Goal: Complete application form

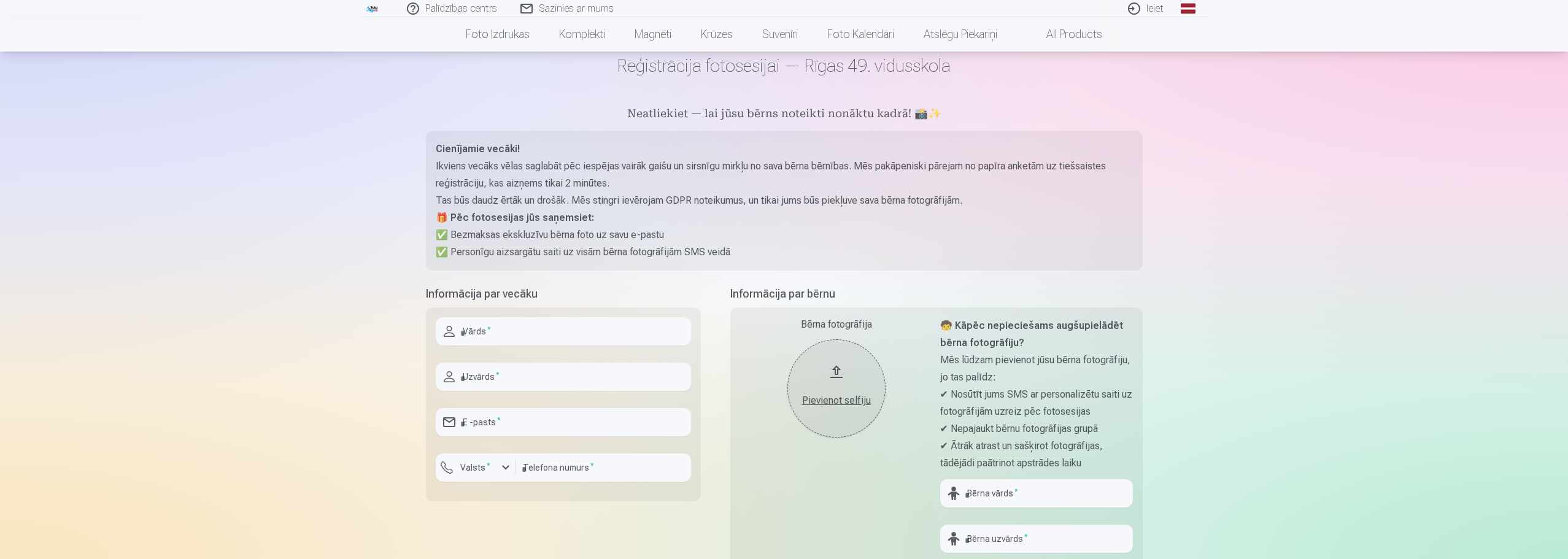
scroll to position [184, 0]
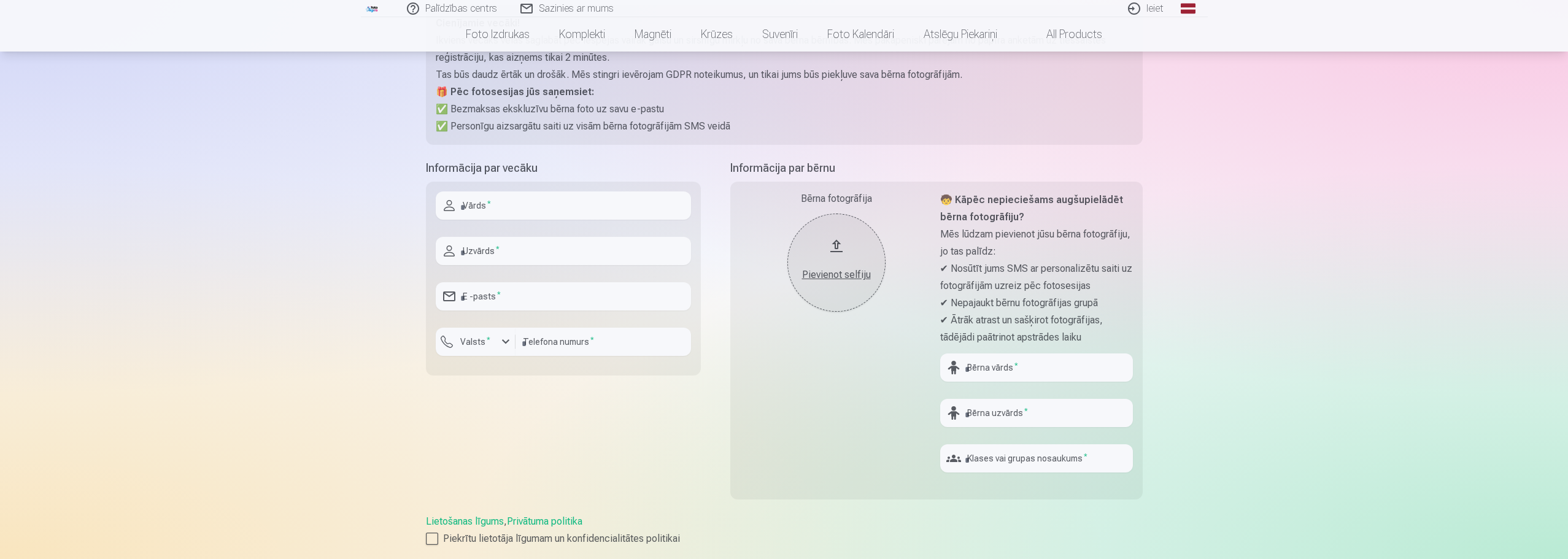
click at [501, 209] on input "text" at bounding box center [563, 205] width 255 height 29
type input "*******"
type input "*****"
type input "**********"
type input "********"
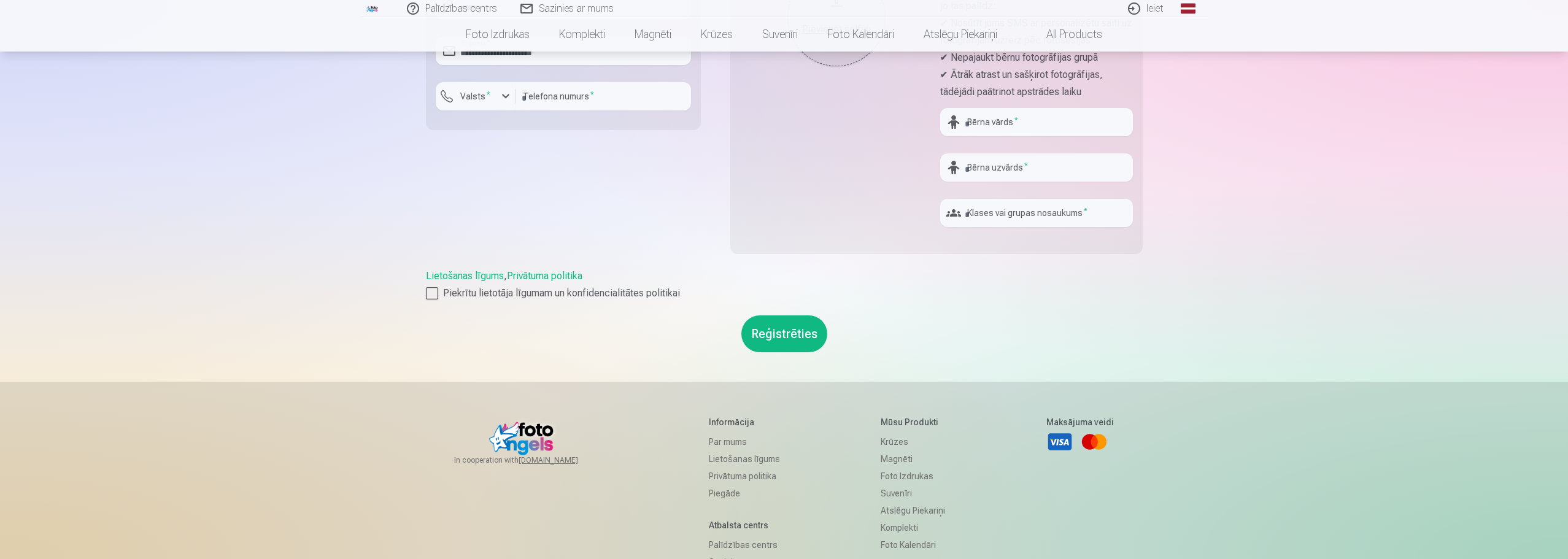
scroll to position [62, 0]
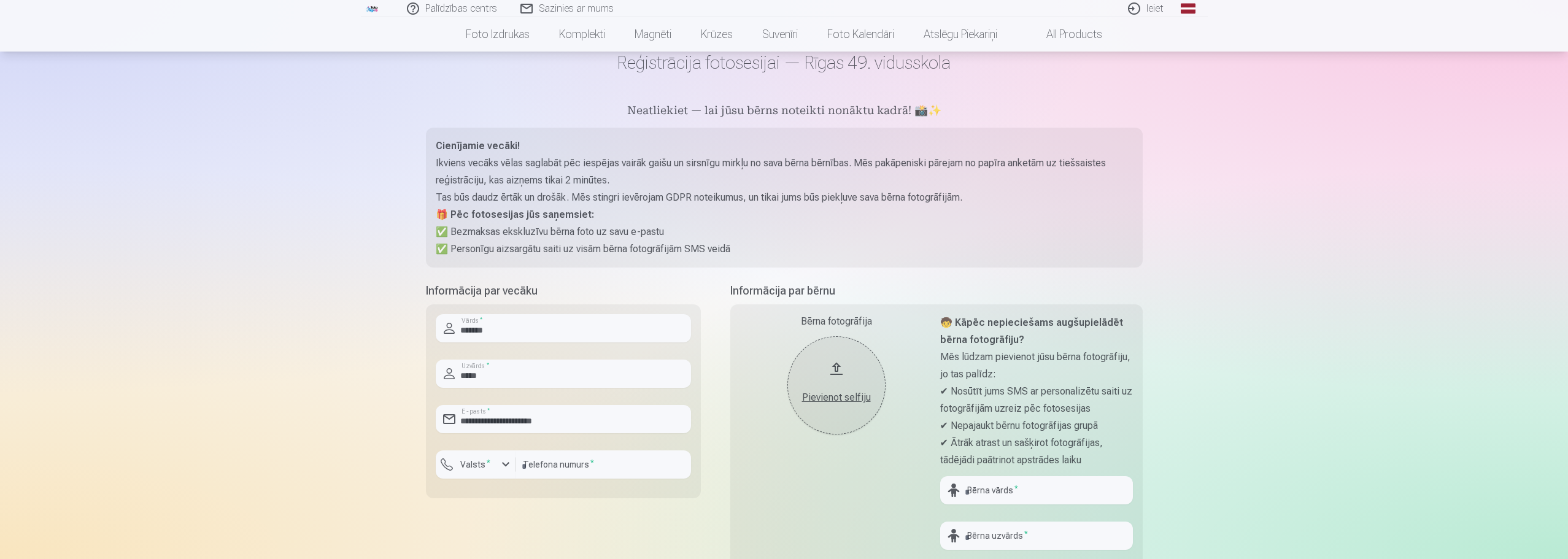
click at [839, 366] on button "Pievienot selfiju" at bounding box center [836, 385] width 99 height 99
click at [838, 370] on button "Pievienot selfiju" at bounding box center [836, 385] width 99 height 99
click at [1005, 491] on input "text" at bounding box center [1036, 490] width 192 height 29
type input "*******"
click at [1025, 538] on input "text" at bounding box center [1036, 536] width 192 height 29
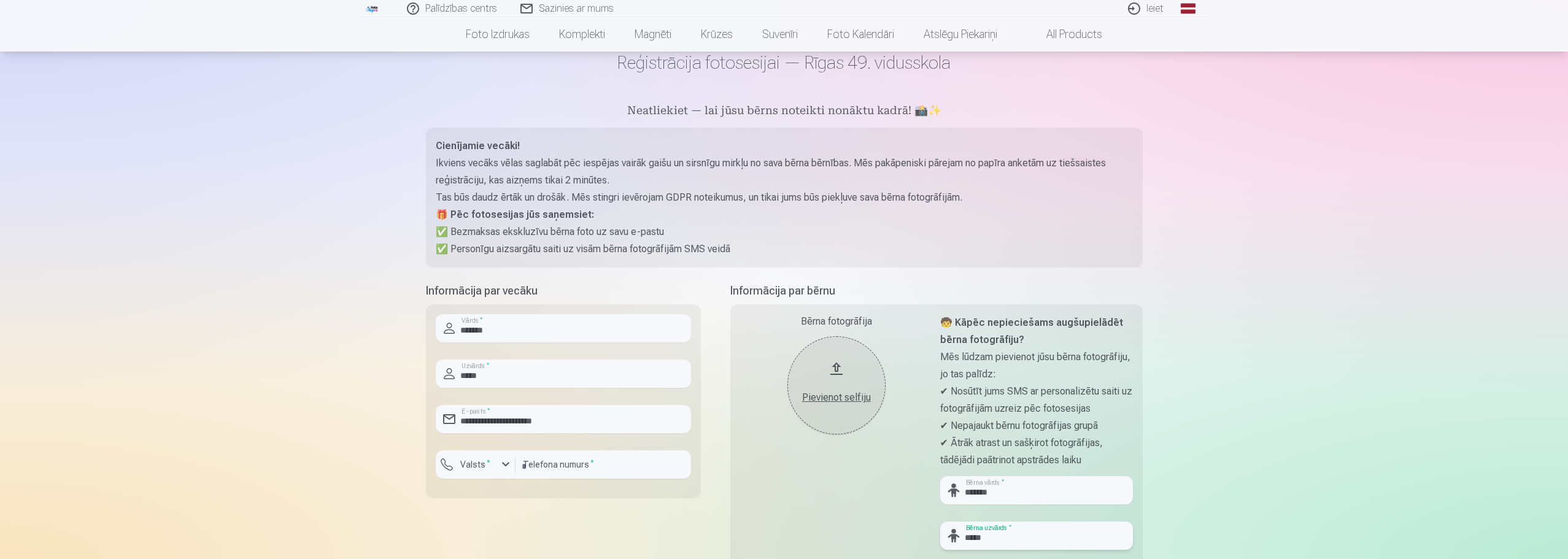
type input "*****"
click at [849, 493] on div "Bērna fotogrāfija Pievienot selfiju Nederīgs foto formāts!" at bounding box center [836, 460] width 192 height 291
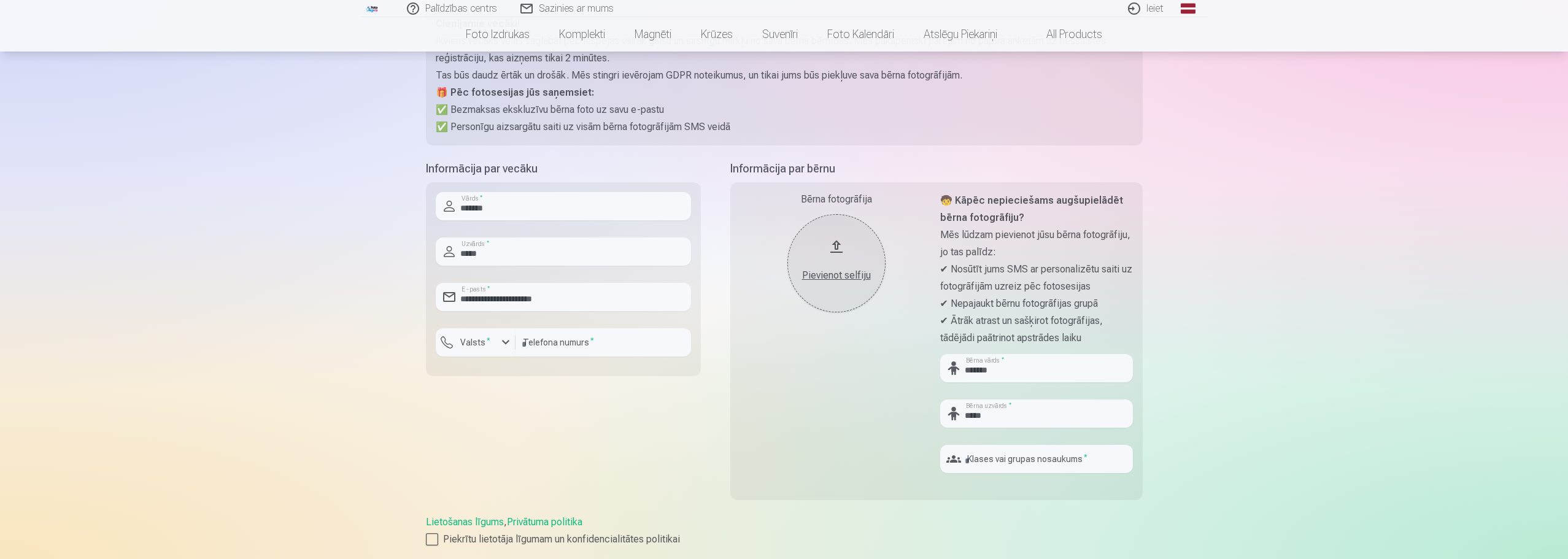
scroll to position [184, 0]
click at [838, 277] on div "Pievienot selfiju" at bounding box center [837, 275] width 74 height 15
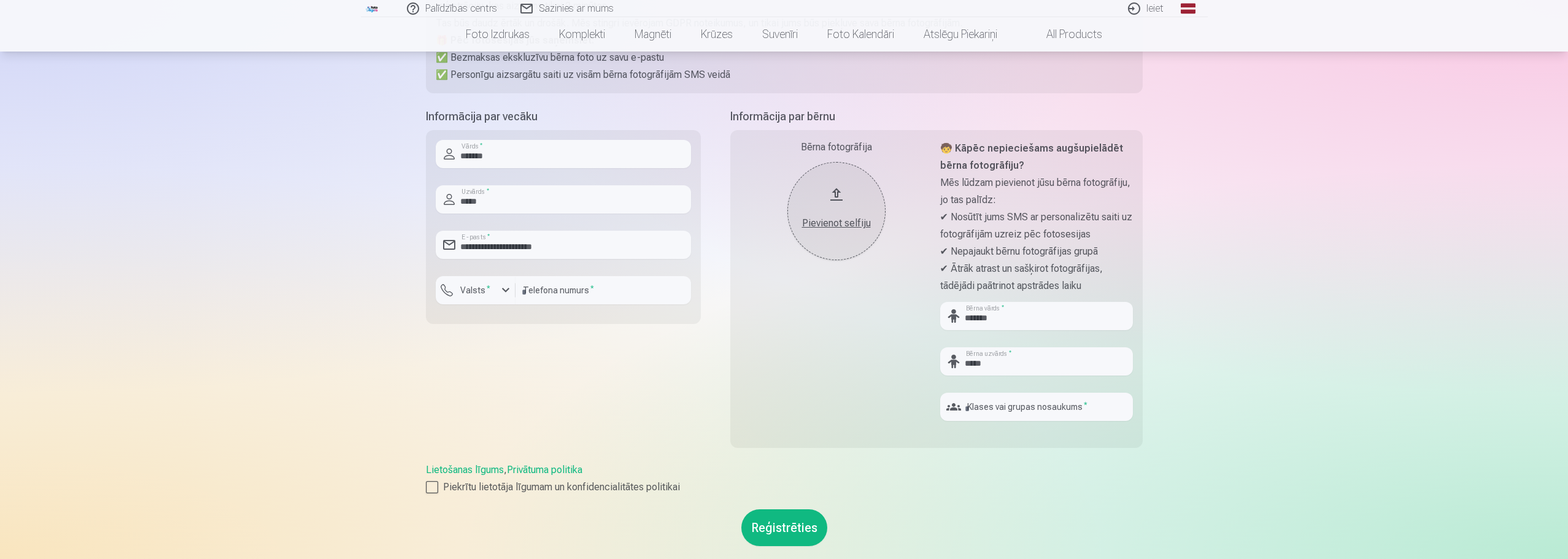
scroll to position [368, 0]
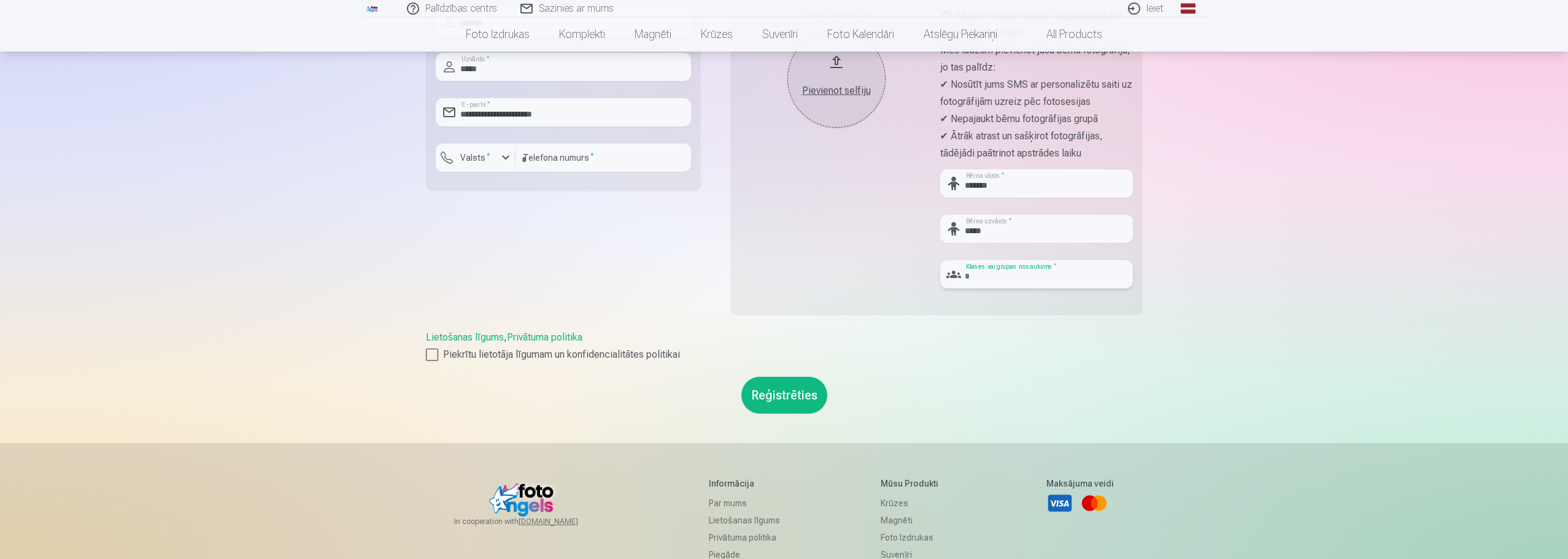
click at [994, 272] on input "text" at bounding box center [1036, 274] width 192 height 29
type input "**"
click at [430, 355] on div at bounding box center [432, 355] width 12 height 12
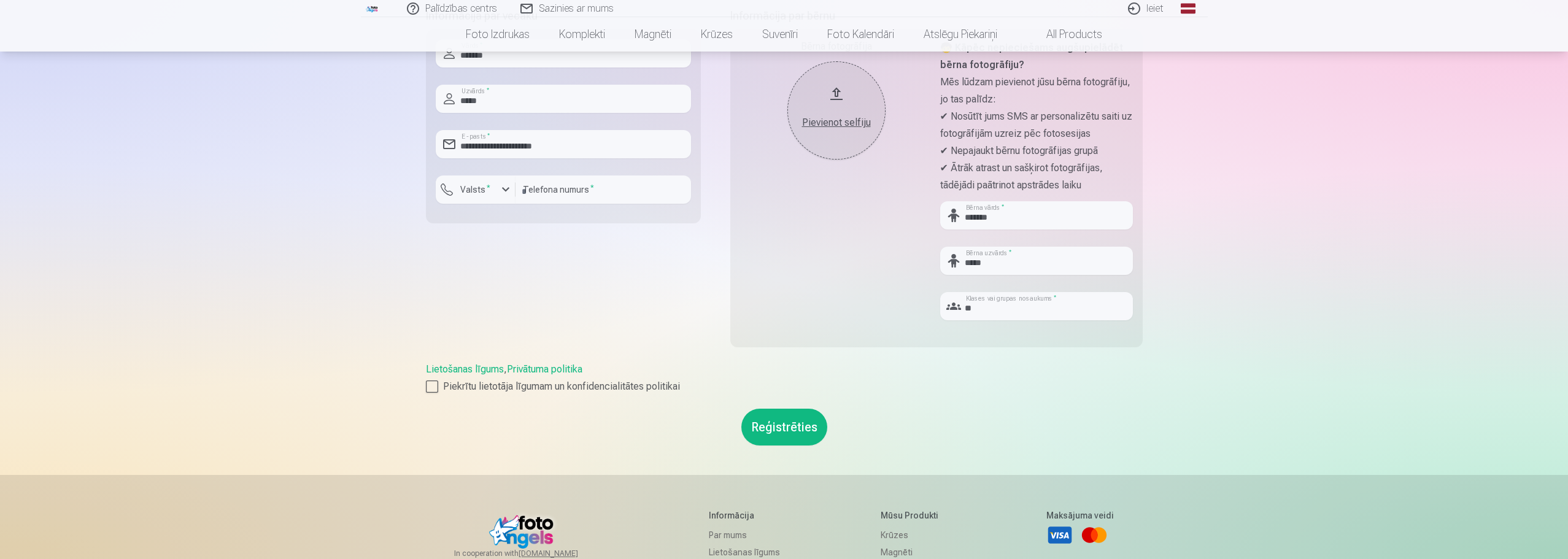
scroll to position [307, 0]
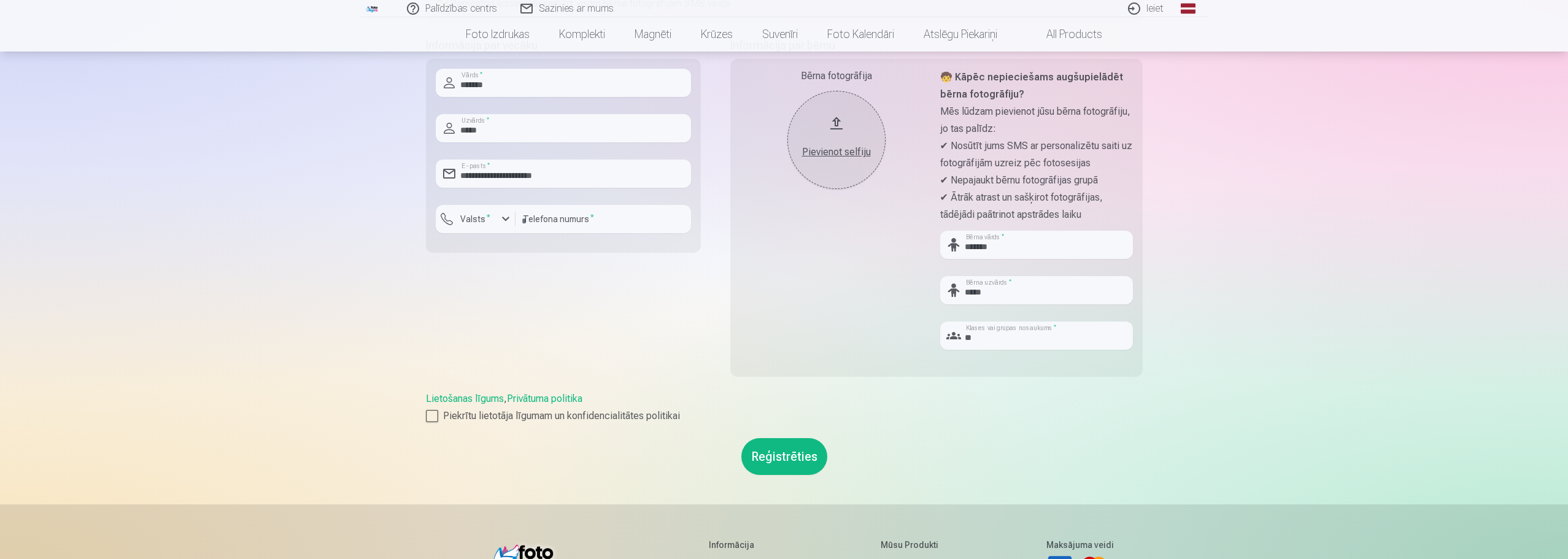
click at [839, 126] on button "Pievienot selfiju" at bounding box center [836, 140] width 99 height 99
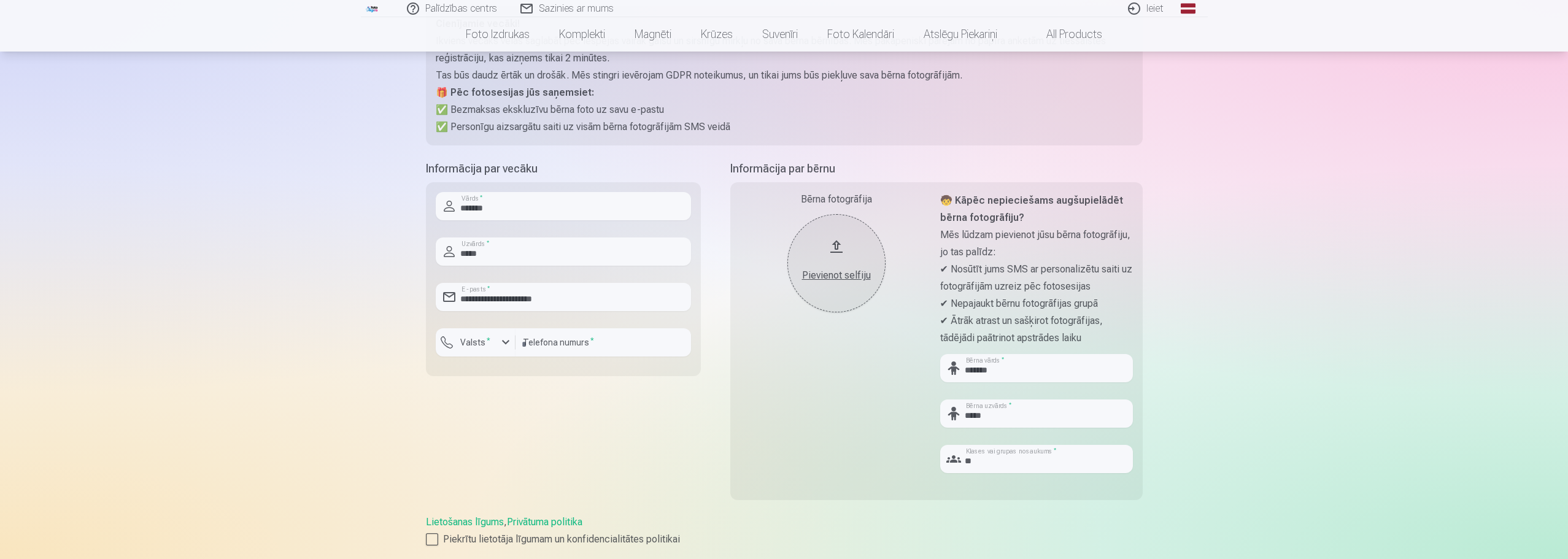
scroll to position [0, 0]
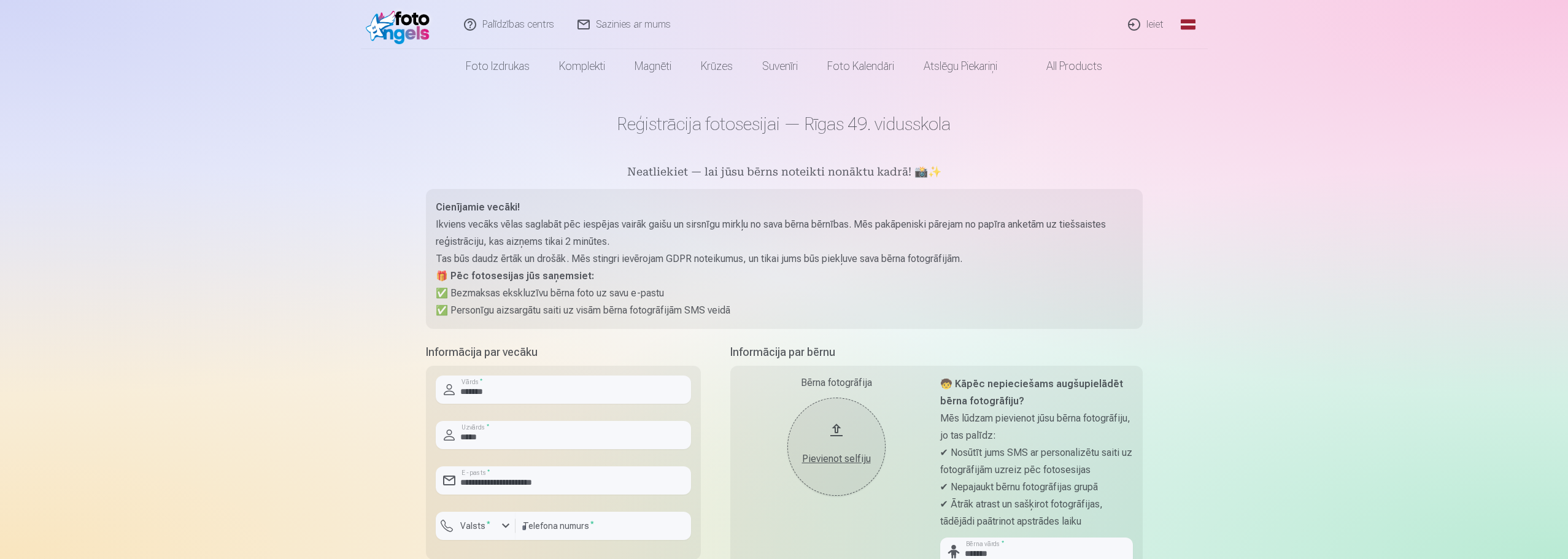
click at [822, 463] on div "Pievienot selfiju" at bounding box center [837, 460] width 74 height 15
click at [833, 440] on button "Pievienot selfiju" at bounding box center [836, 447] width 99 height 99
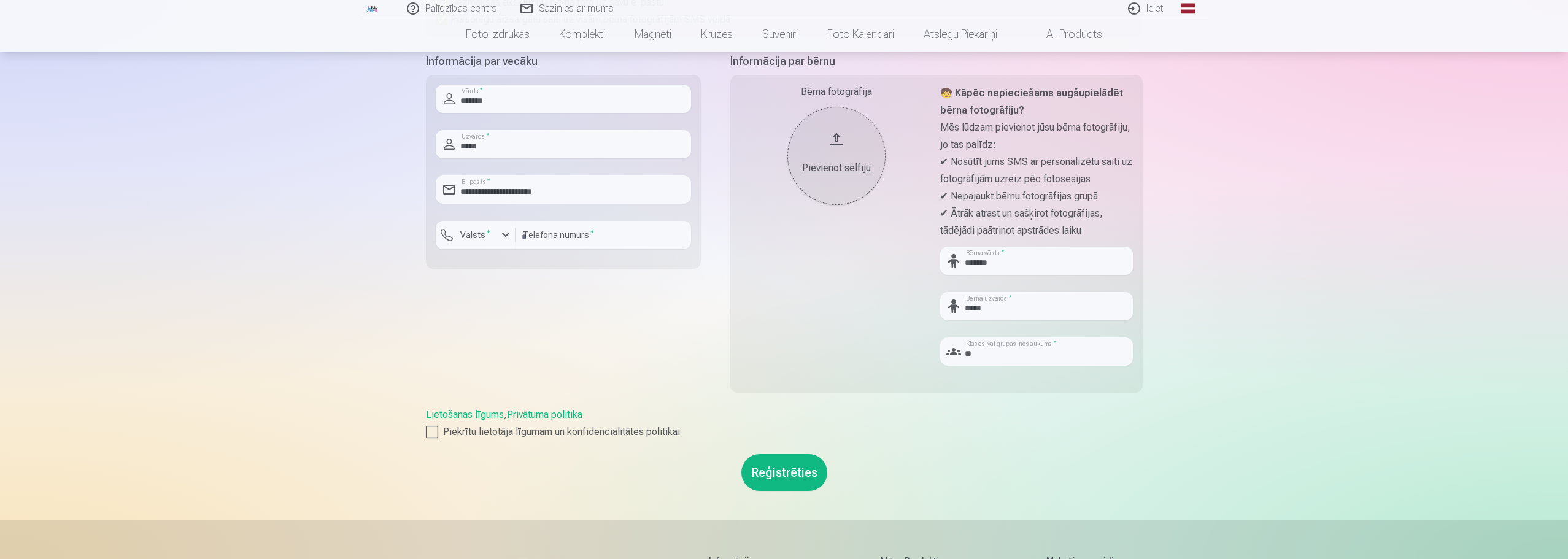
scroll to position [307, 0]
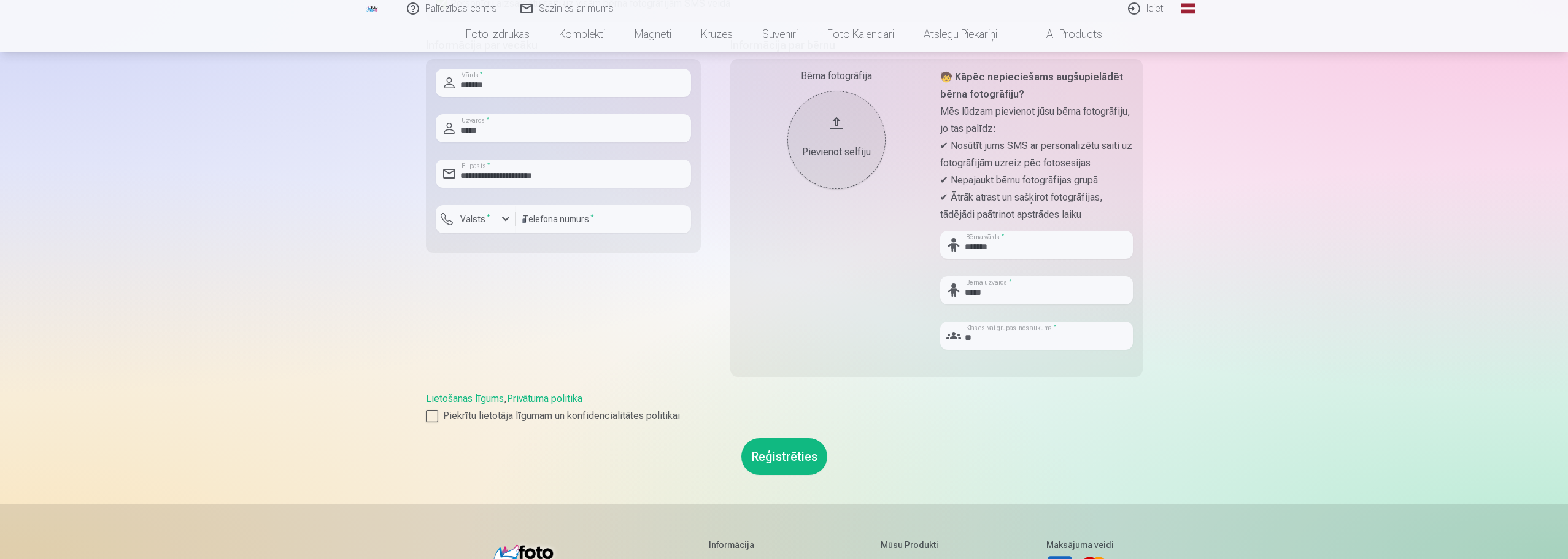
click at [807, 448] on button "Reģistrēties" at bounding box center [784, 457] width 86 height 37
click at [842, 154] on div "Pievienot selfiju" at bounding box center [837, 152] width 74 height 15
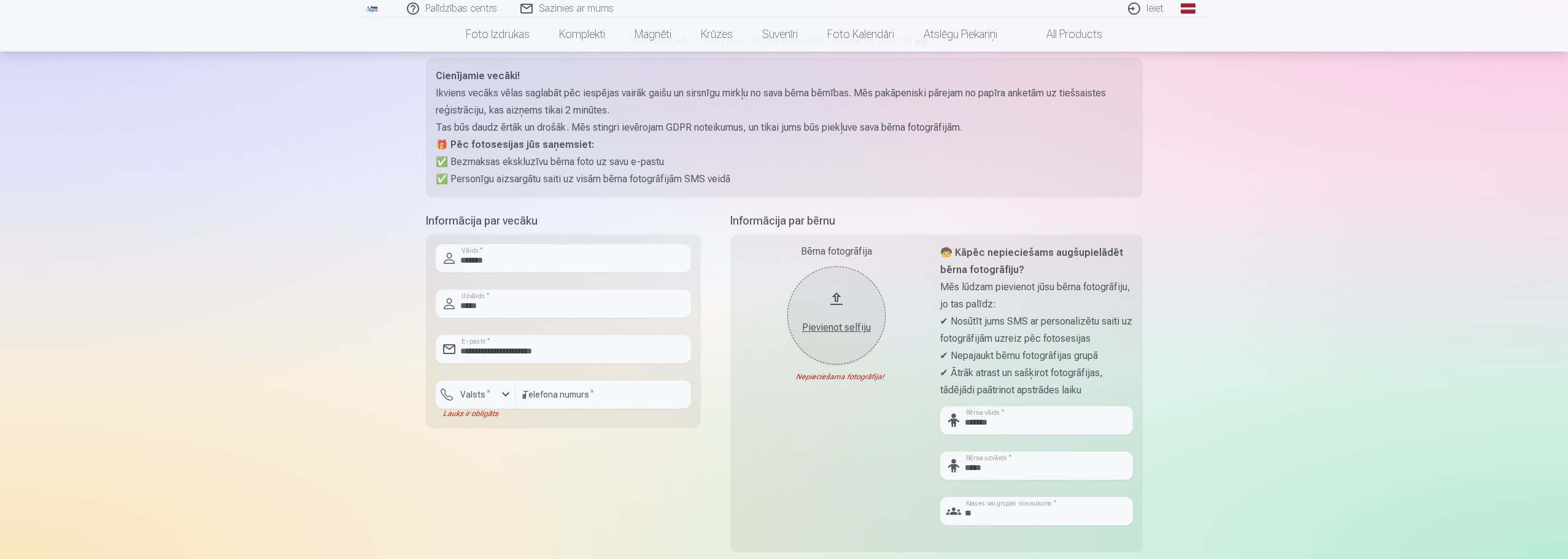
scroll to position [122, 0]
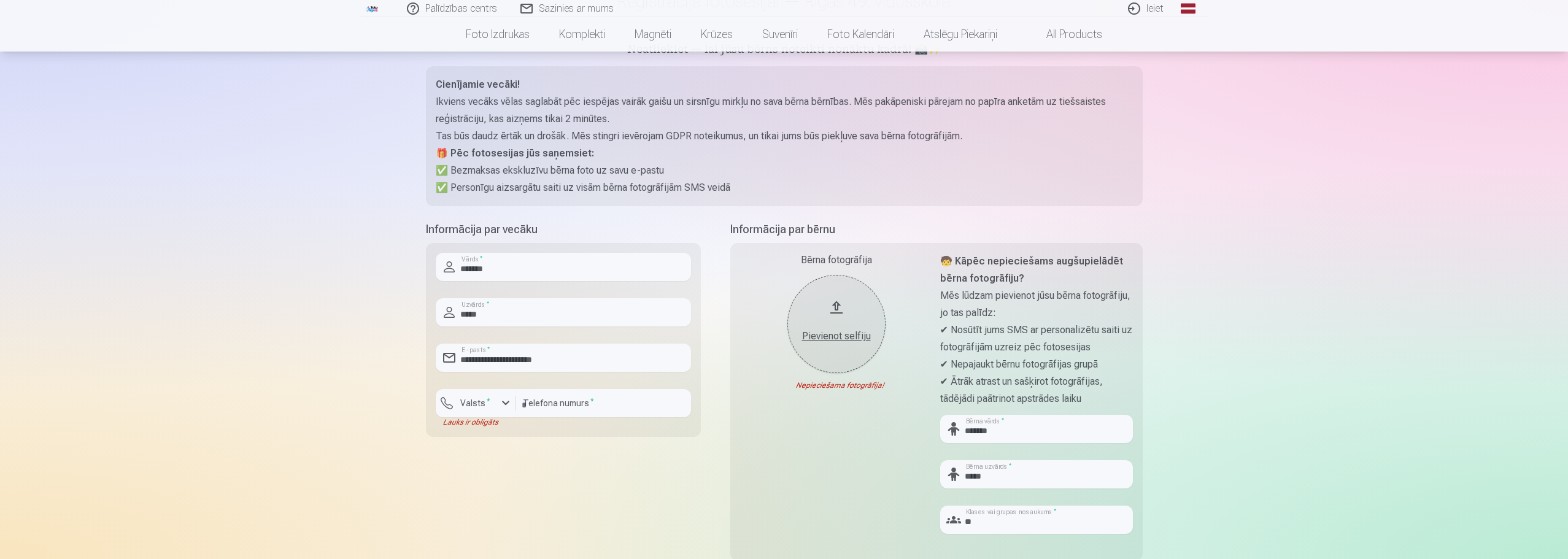
click at [842, 306] on button "Pievienot selfiju" at bounding box center [836, 324] width 99 height 99
click at [848, 327] on div "Pievienot selfiju" at bounding box center [837, 332] width 74 height 22
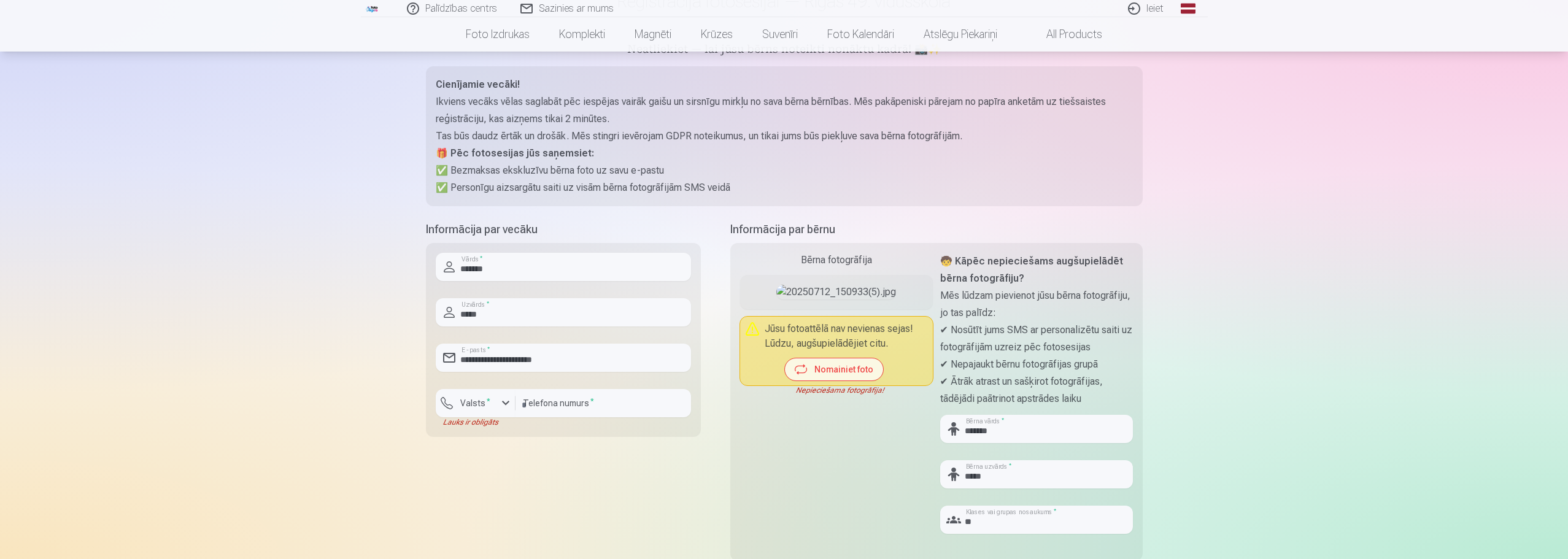
click at [850, 380] on button "Nomainiet foto" at bounding box center [834, 369] width 99 height 22
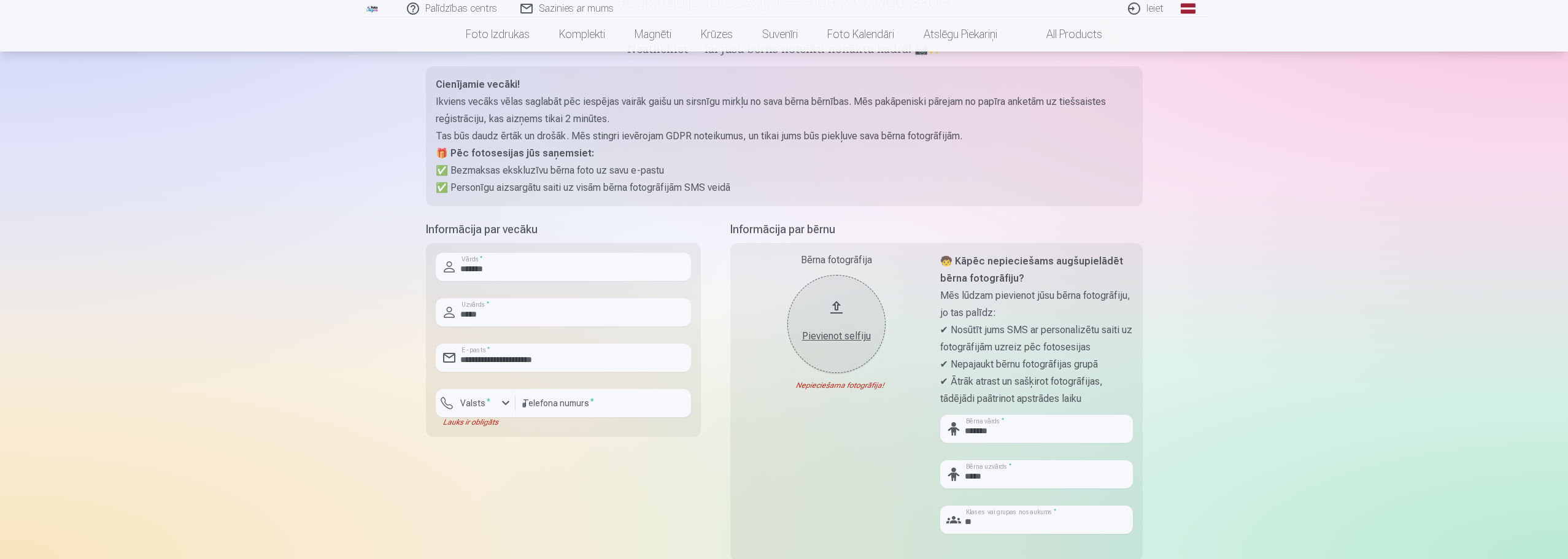
click at [845, 343] on div "Pievienot selfiju" at bounding box center [837, 336] width 74 height 15
click at [848, 310] on button "Pievienot selfiju" at bounding box center [836, 324] width 99 height 99
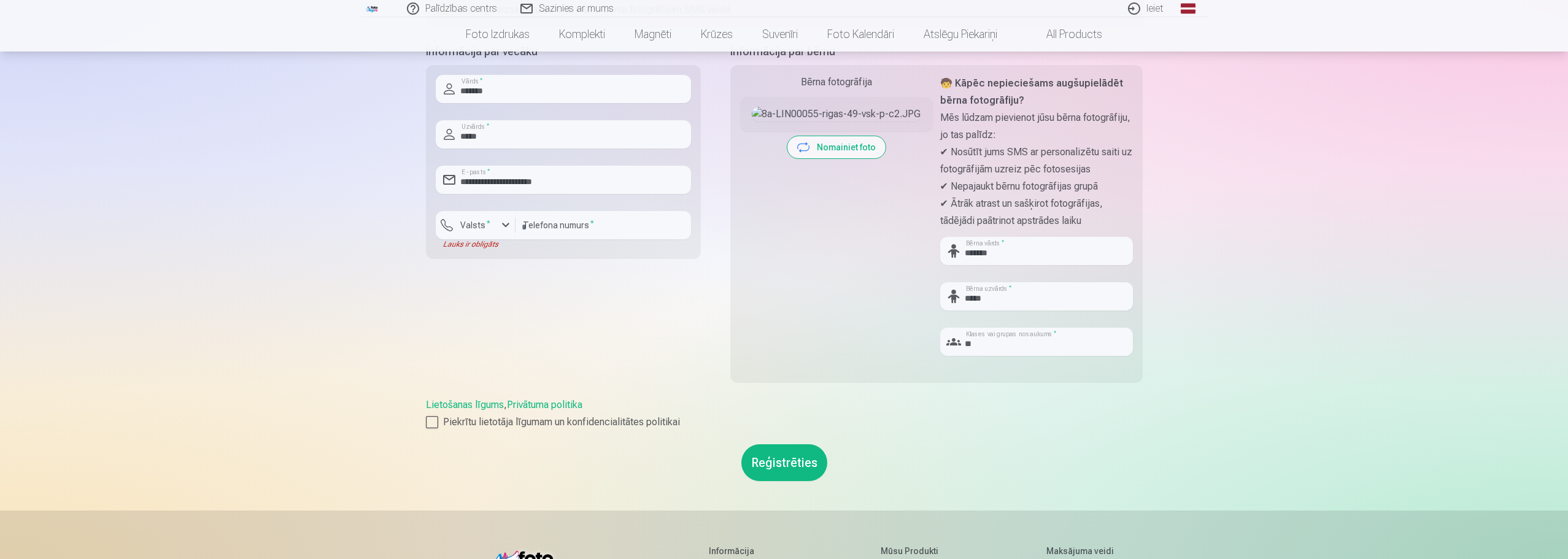
scroll to position [368, 0]
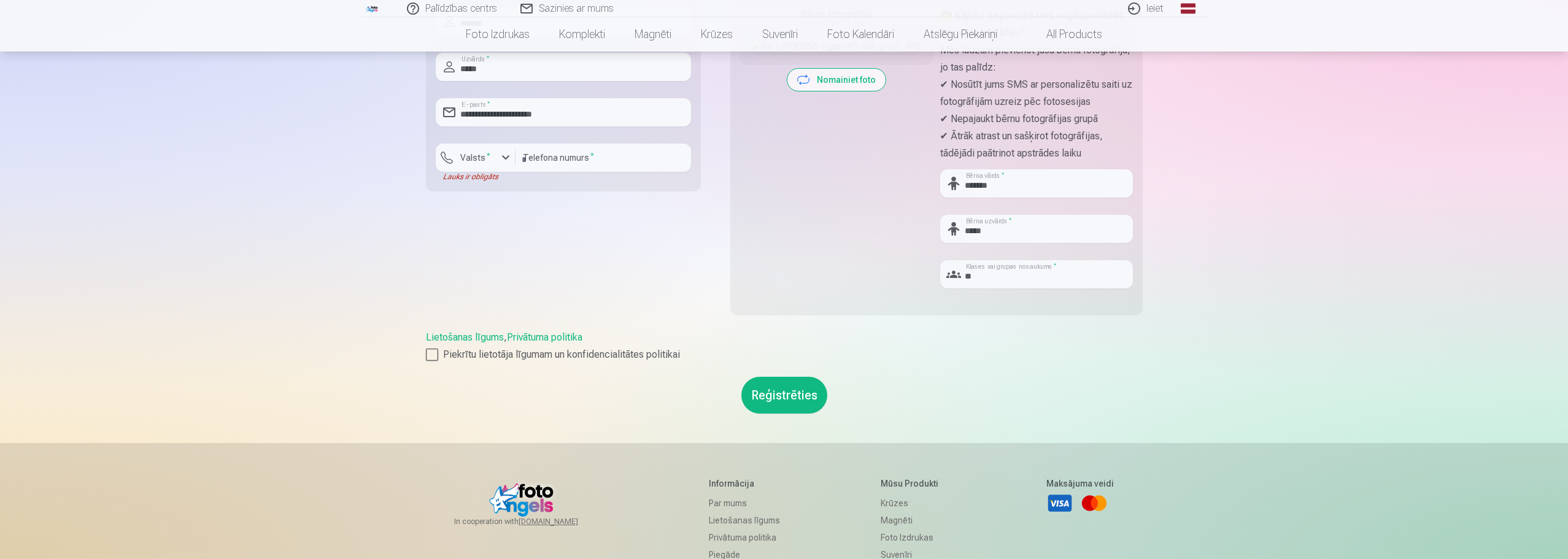
click at [787, 396] on button "Reģistrēties" at bounding box center [784, 395] width 86 height 37
click at [786, 399] on button "Reģistrēties" at bounding box center [784, 395] width 86 height 37
click at [507, 158] on div "button" at bounding box center [505, 157] width 15 height 15
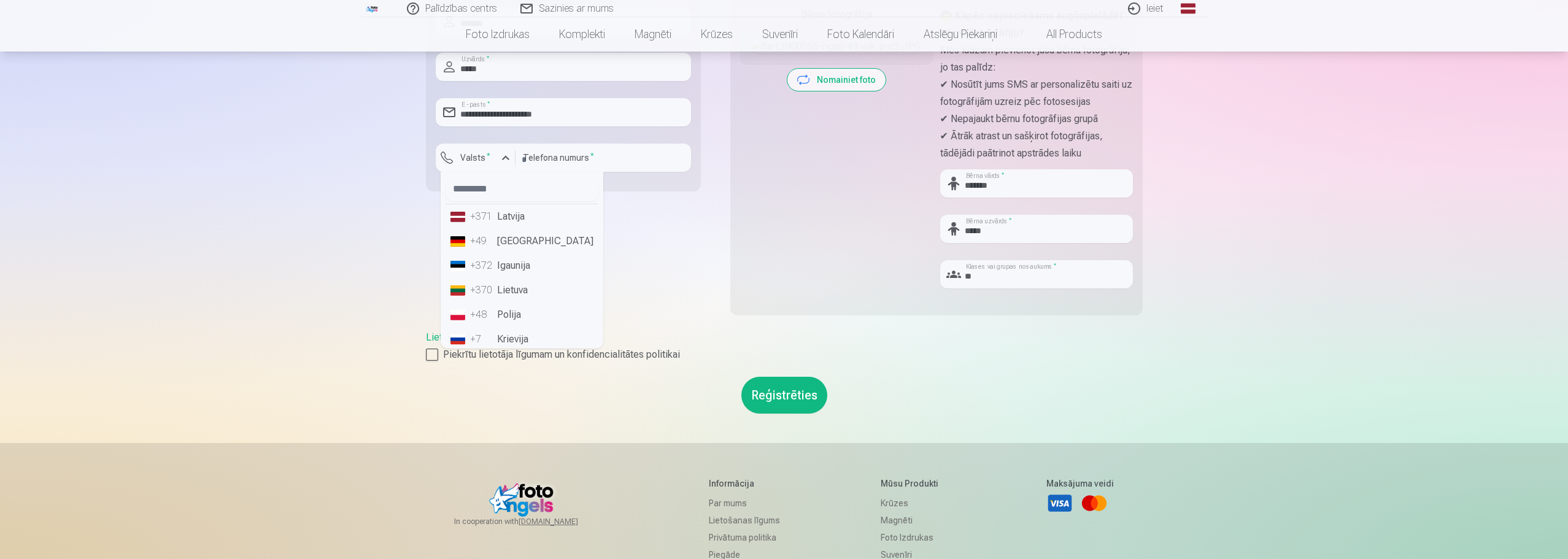
click at [509, 217] on li "+371 Latvija" at bounding box center [522, 216] width 153 height 25
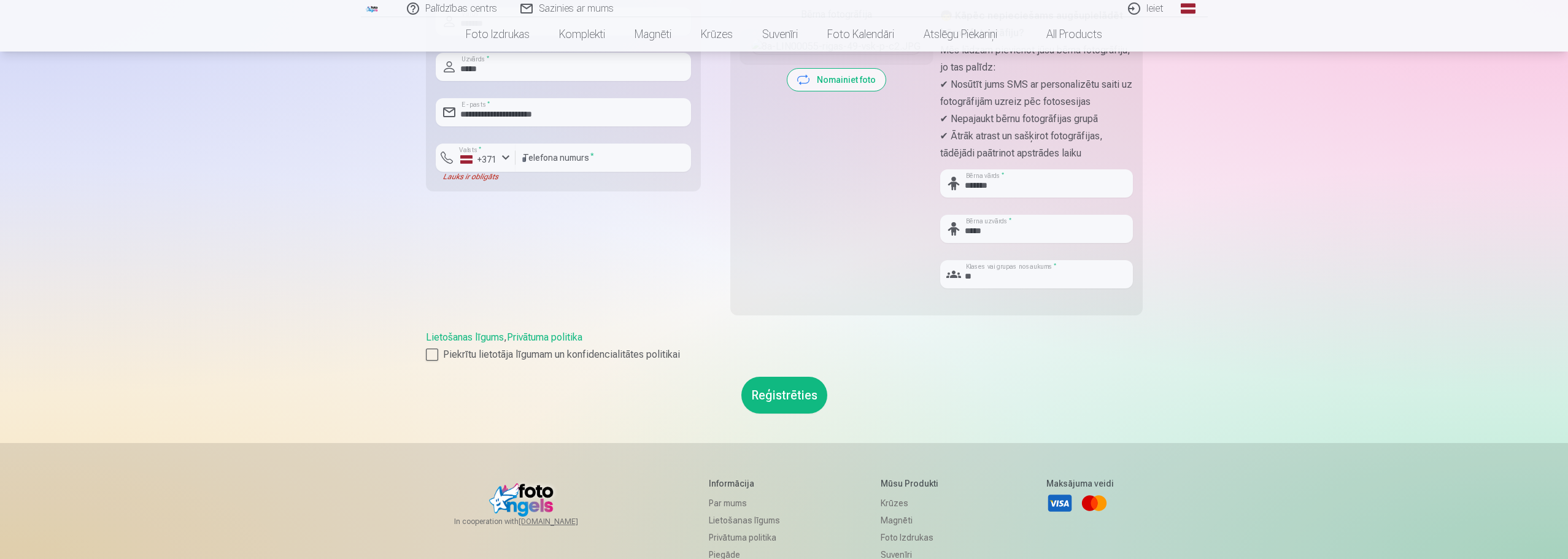
click at [776, 401] on button "Reģistrēties" at bounding box center [784, 395] width 86 height 37
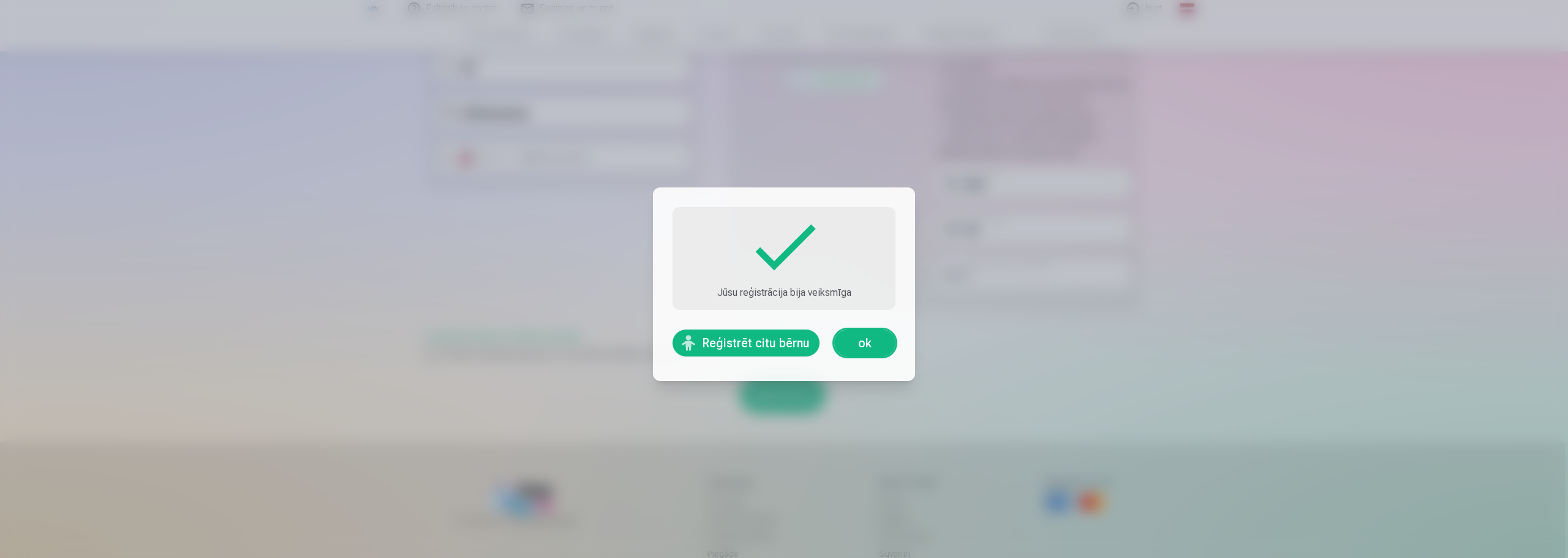
click at [860, 346] on link "ok" at bounding box center [864, 343] width 62 height 27
